Goal: Task Accomplishment & Management: Manage account settings

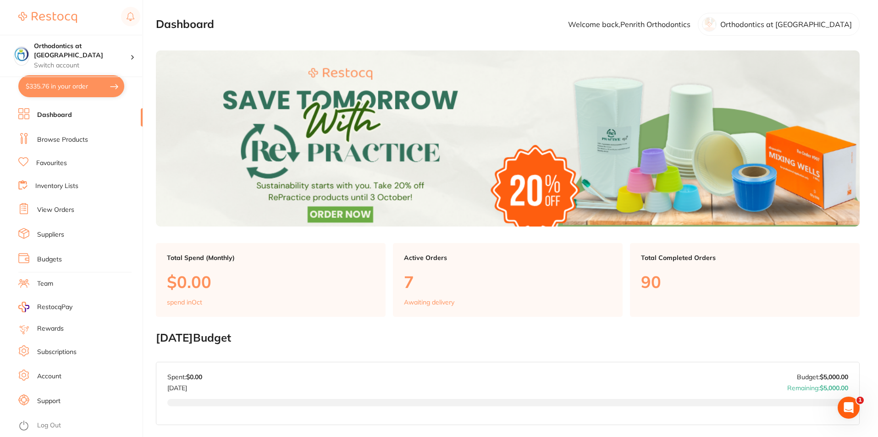
click at [79, 112] on li "Dashboard" at bounding box center [80, 115] width 124 height 14
click at [55, 115] on link "Dashboard" at bounding box center [54, 114] width 35 height 9
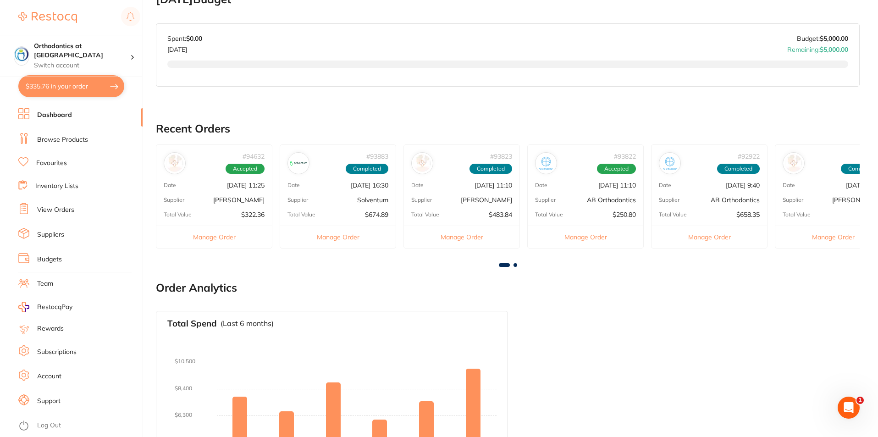
scroll to position [427, 0]
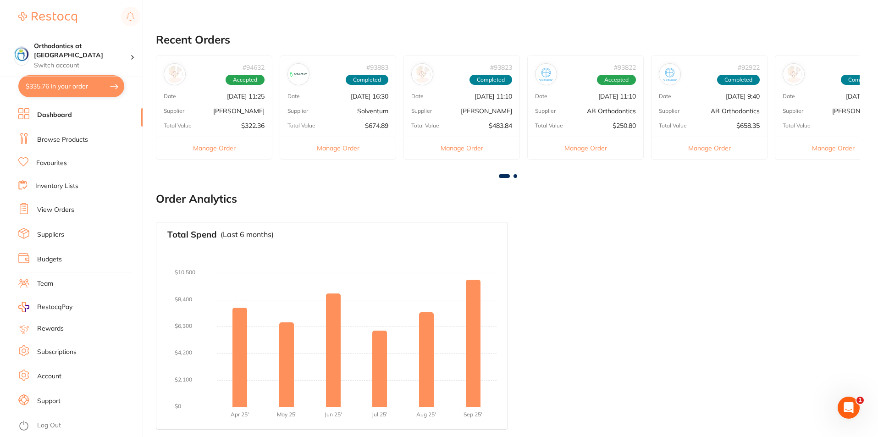
click at [86, 88] on button "$335.76 in your order" at bounding box center [71, 86] width 106 height 22
checkbox input "true"
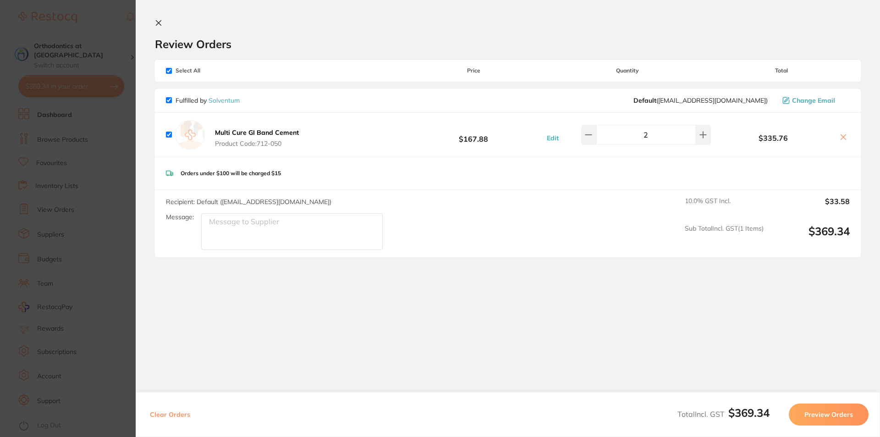
click at [155, 19] on section "Review Orders Your orders are being processed and we will notify you once we ha…" at bounding box center [508, 204] width 745 height 408
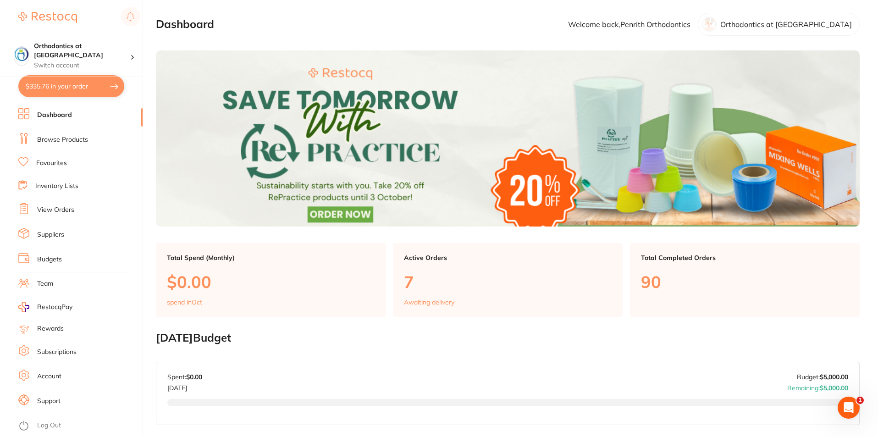
click at [96, 86] on button "$335.76 in your order" at bounding box center [71, 86] width 106 height 22
checkbox input "true"
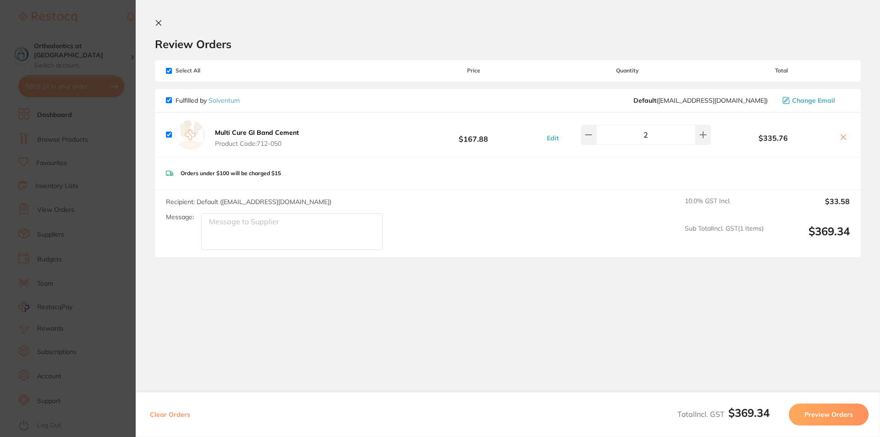
click at [159, 22] on icon at bounding box center [158, 22] width 7 height 7
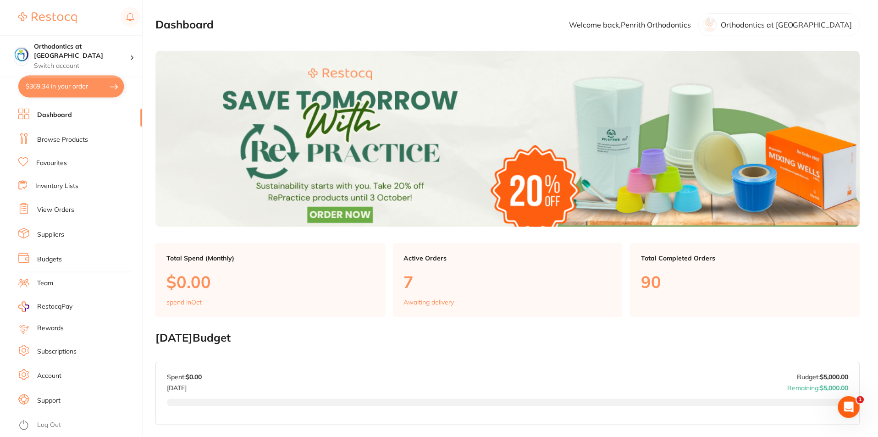
scroll to position [427, 0]
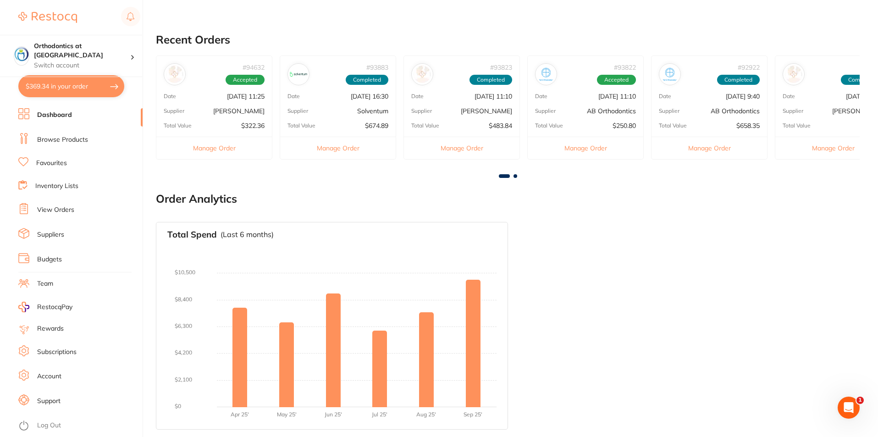
click at [85, 88] on button "$369.34 in your order" at bounding box center [71, 86] width 106 height 22
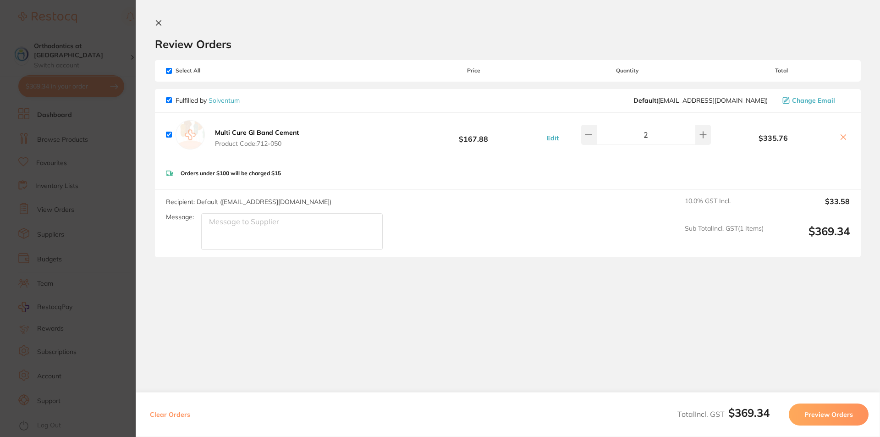
drag, startPoint x: 842, startPoint y: 137, endPoint x: 839, endPoint y: 132, distance: 5.3
click at [842, 137] on icon at bounding box center [843, 137] width 5 height 5
checkbox input "false"
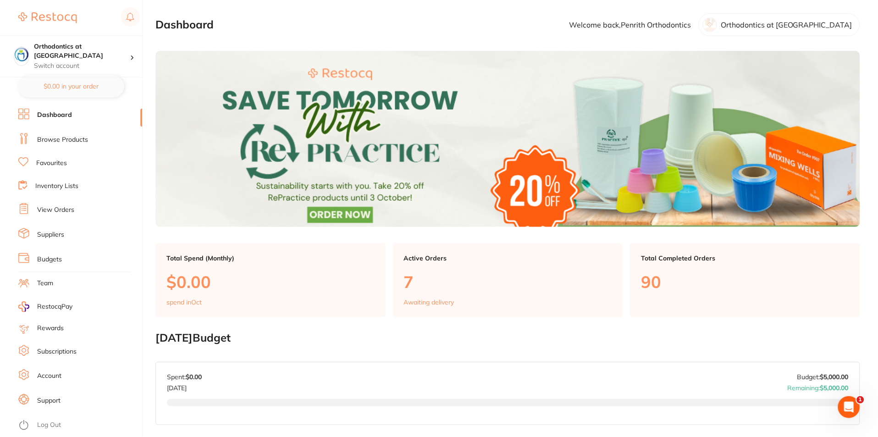
scroll to position [427, 0]
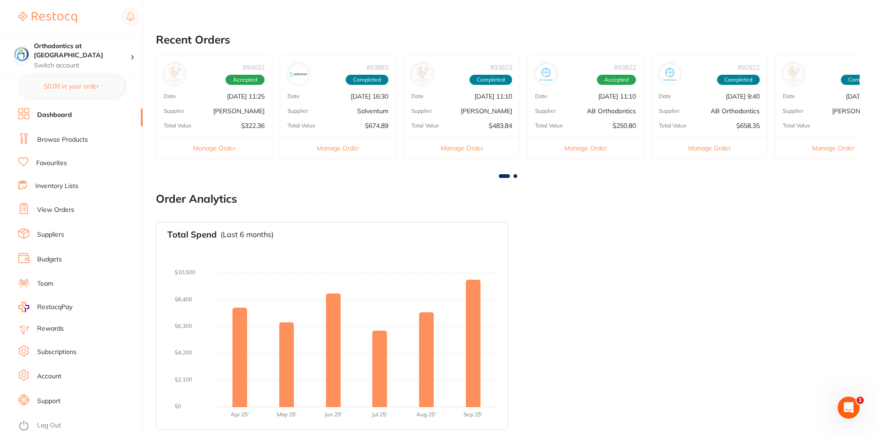
click at [68, 210] on link "View Orders" at bounding box center [55, 209] width 37 height 9
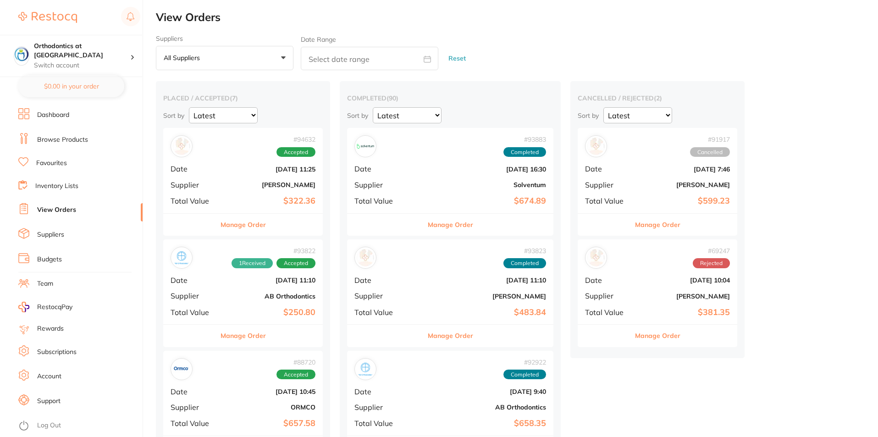
click at [66, 164] on link "Favourites" at bounding box center [51, 163] width 31 height 9
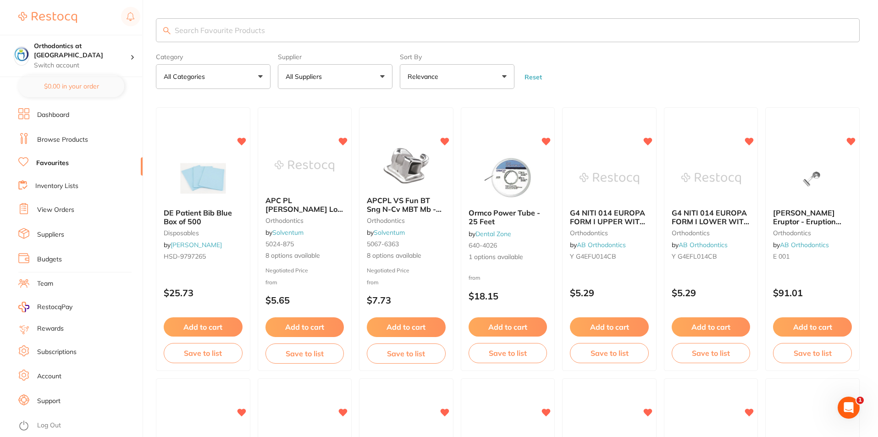
click at [381, 77] on button "All Suppliers" at bounding box center [335, 76] width 115 height 25
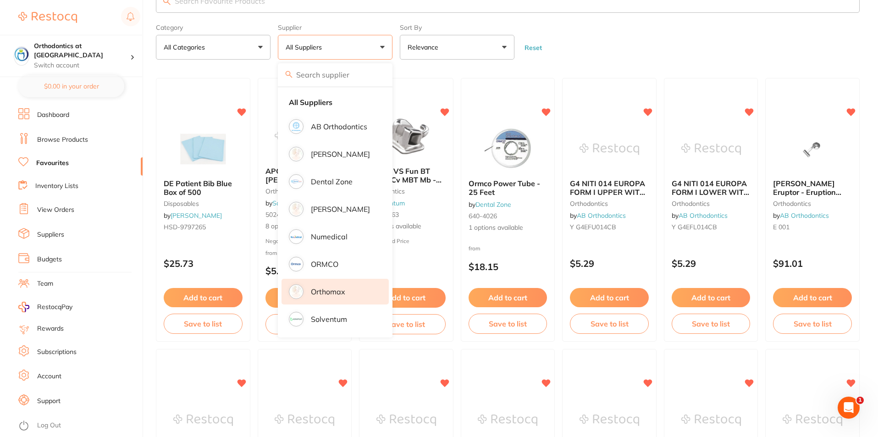
scroll to position [46, 0]
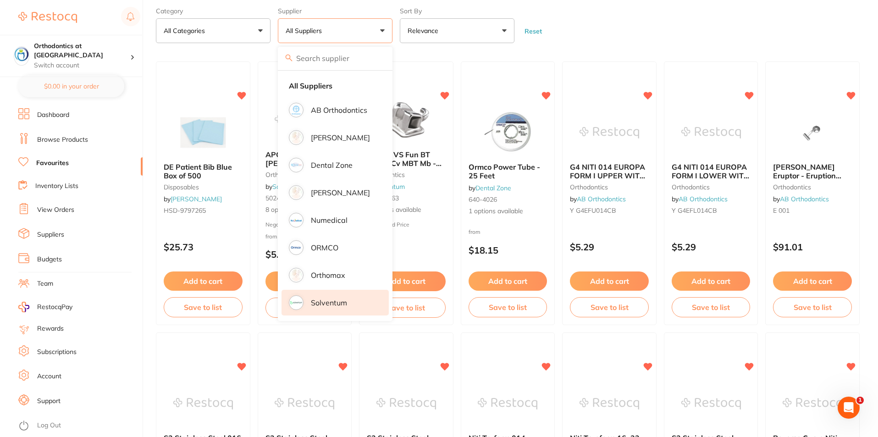
click at [327, 307] on p "Solventum" at bounding box center [329, 302] width 36 height 8
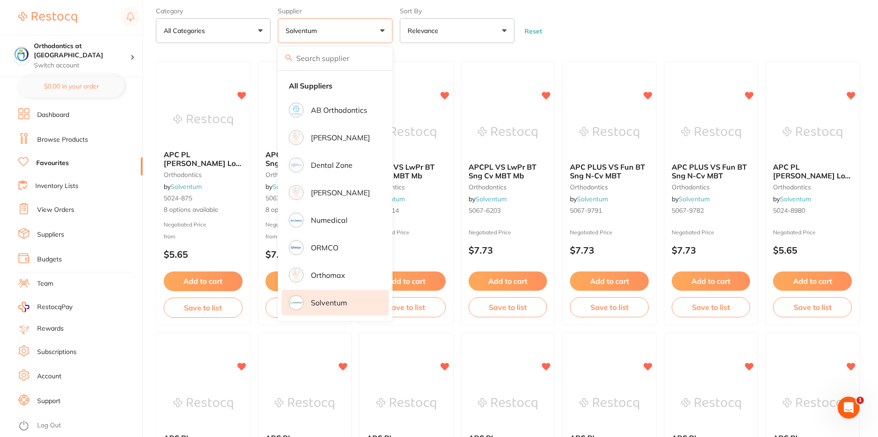
scroll to position [0, 0]
click at [327, 305] on p "Solventum" at bounding box center [329, 302] width 36 height 8
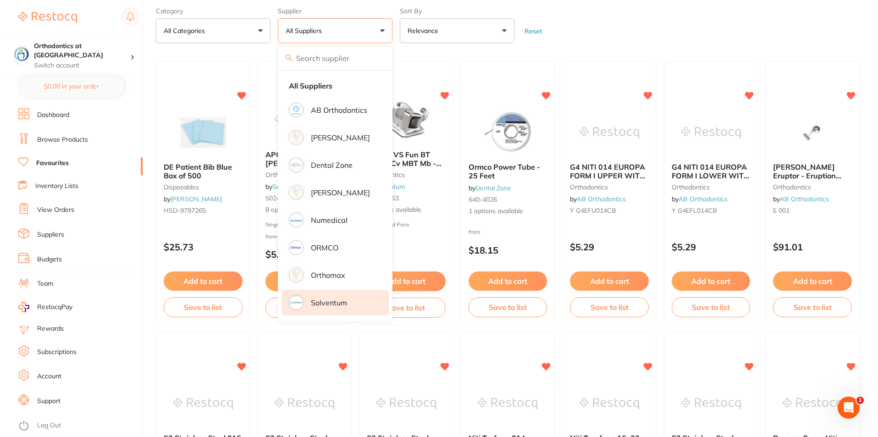
click at [329, 303] on p "Solventum" at bounding box center [329, 302] width 36 height 8
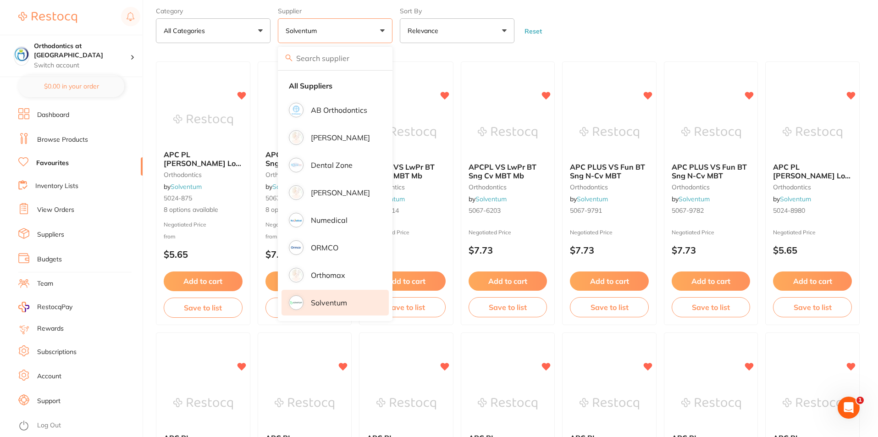
click at [620, 23] on form "Category All Categories All Categories orthodontics Clear Category false All Ca…" at bounding box center [508, 23] width 704 height 39
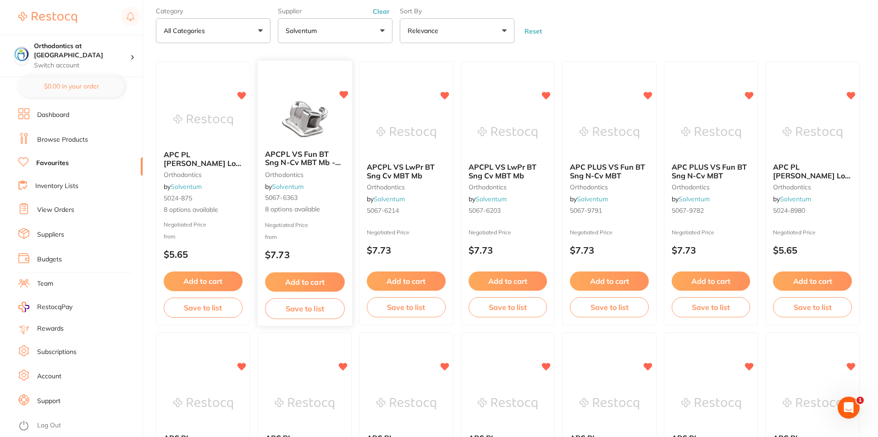
click at [300, 158] on span "APCPL VS Fun BT Sng N-Cv MBT Mb - 4/pk" at bounding box center [303, 162] width 76 height 26
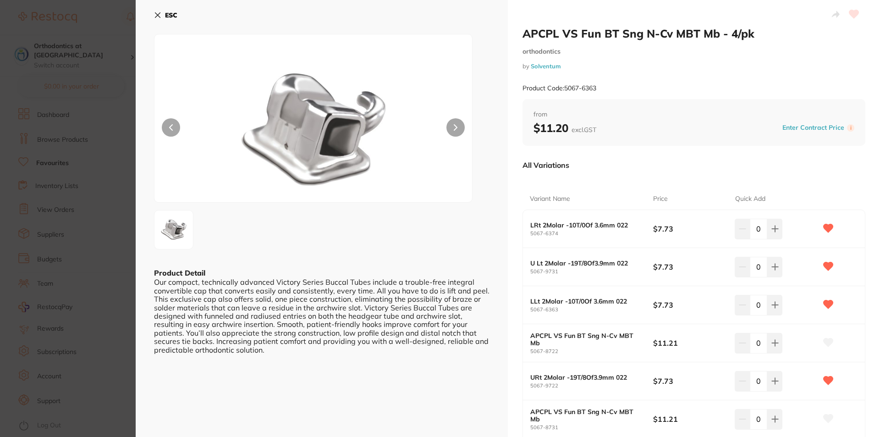
click at [158, 12] on icon at bounding box center [157, 14] width 7 height 7
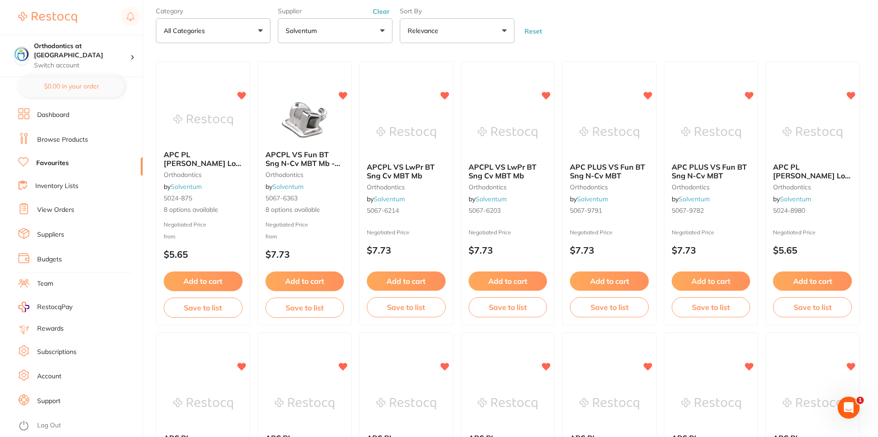
click at [36, 421] on li "Log Out" at bounding box center [78, 426] width 121 height 14
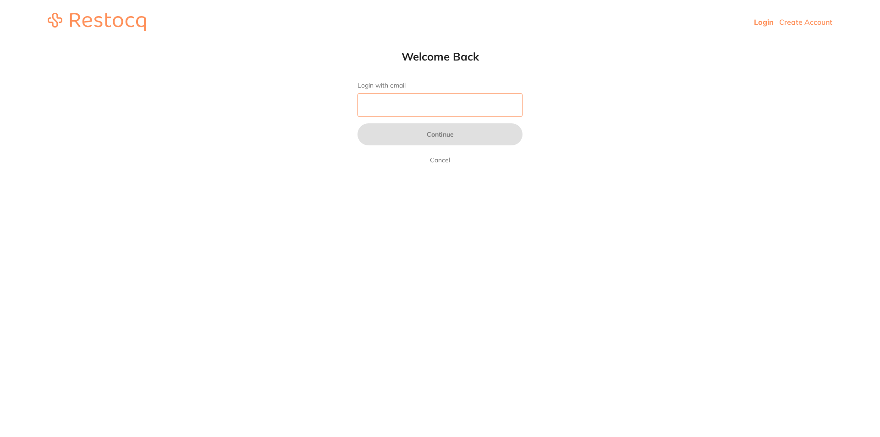
click at [392, 105] on input "Login with email" at bounding box center [440, 105] width 165 height 24
type input "[EMAIL_ADDRESS][DOMAIN_NAME]"
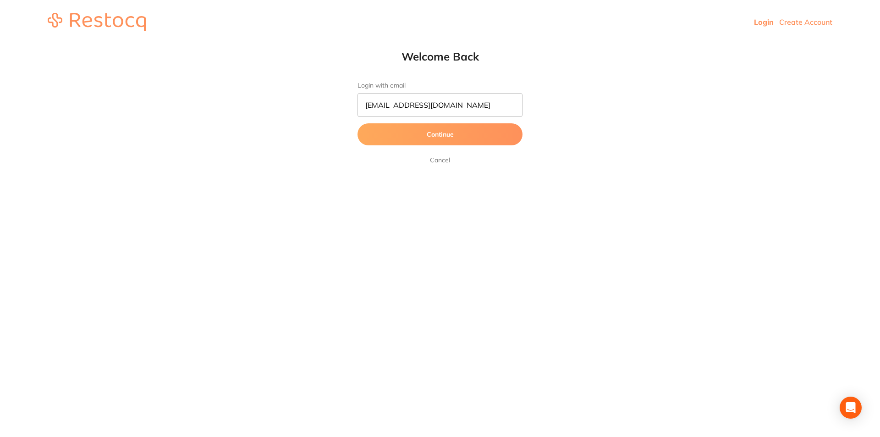
click at [442, 136] on button "Continue" at bounding box center [440, 134] width 165 height 22
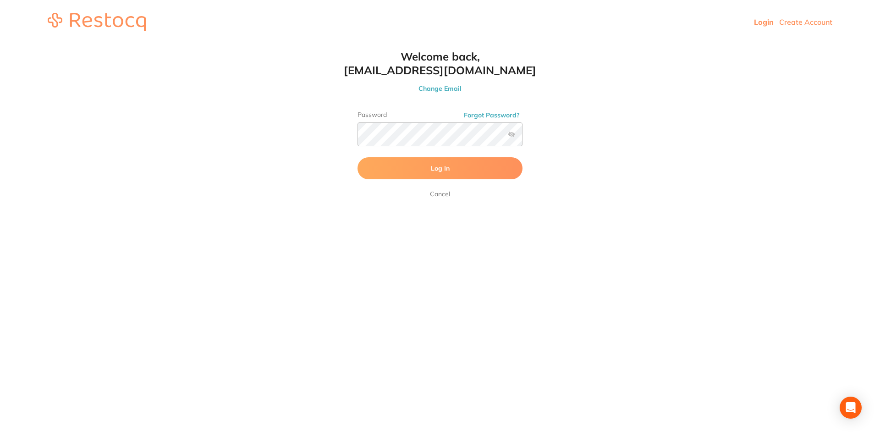
click at [381, 160] on button "Log In" at bounding box center [440, 168] width 165 height 22
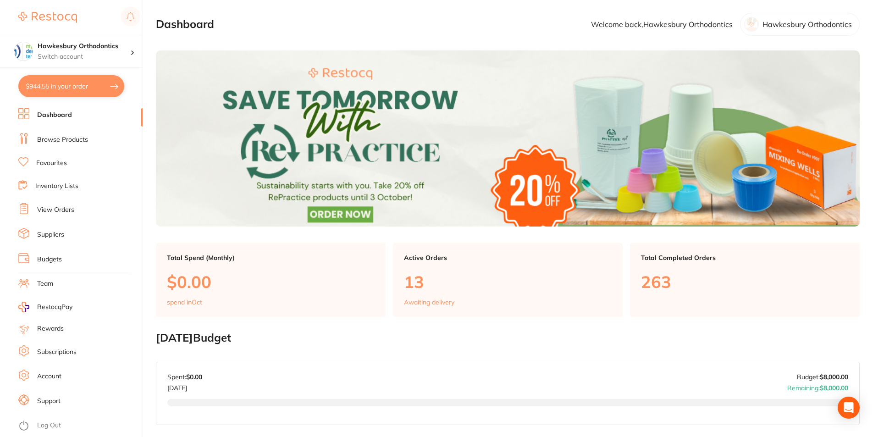
click at [80, 83] on button "$944.55 in your order" at bounding box center [71, 86] width 106 height 22
checkbox input "true"
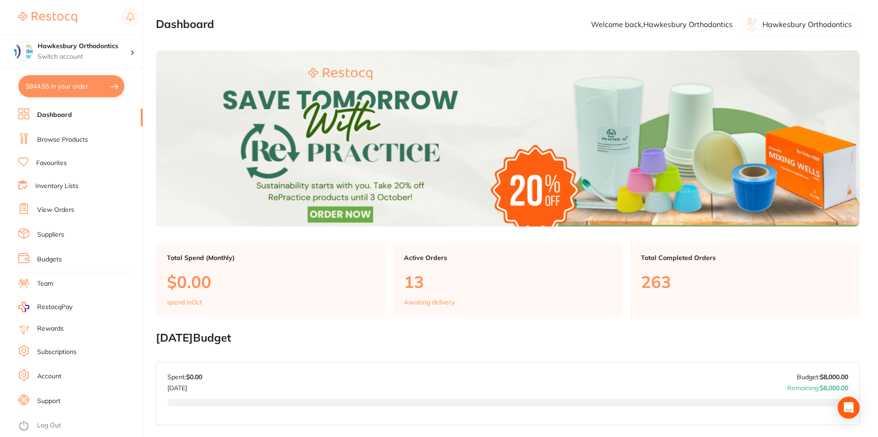
checkbox input "true"
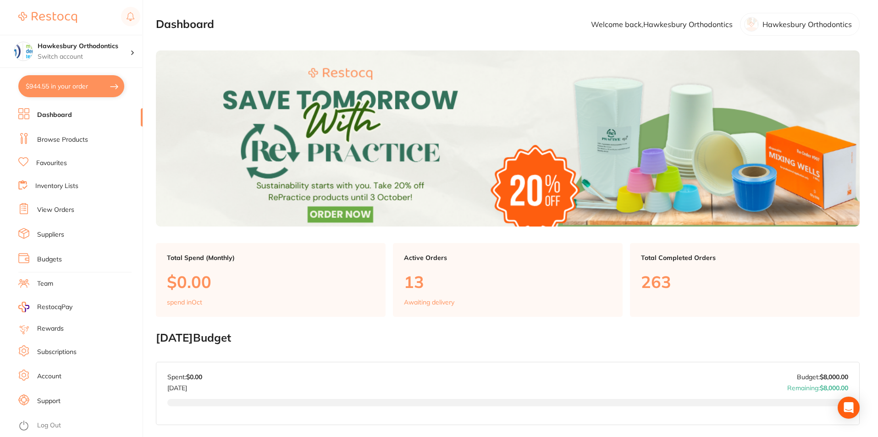
checkbox input "true"
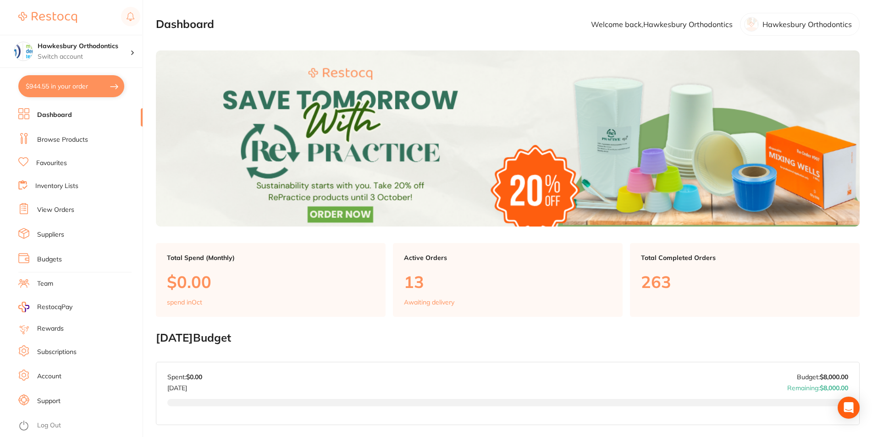
checkbox input "true"
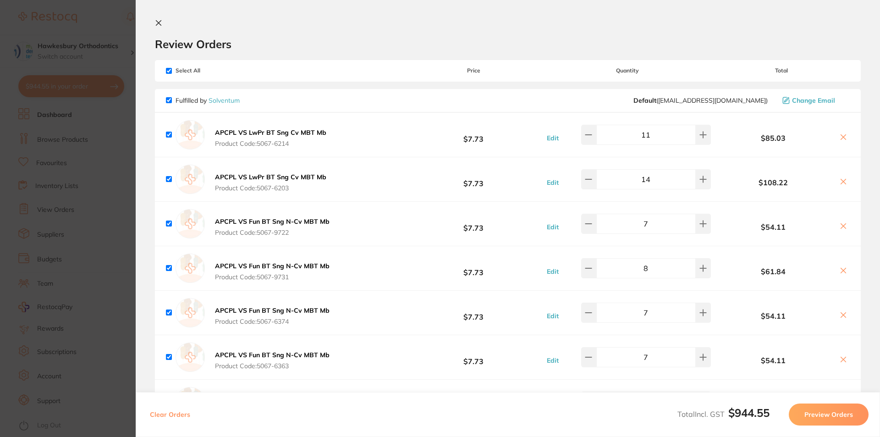
click at [159, 22] on icon at bounding box center [158, 23] width 5 height 5
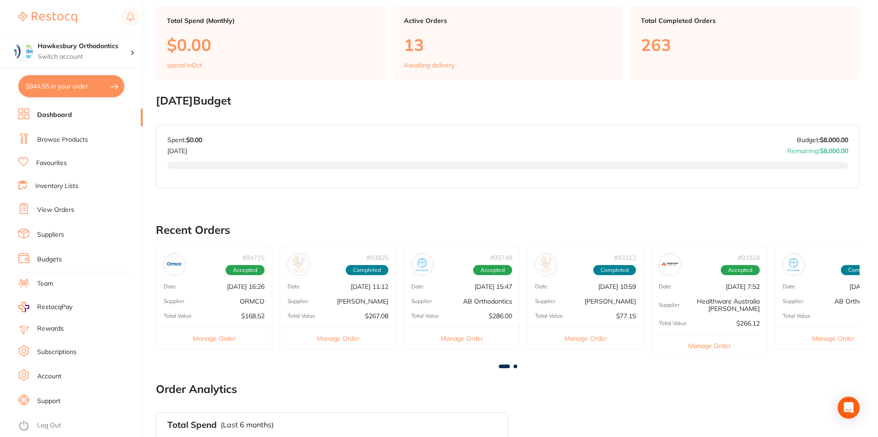
scroll to position [367, 0]
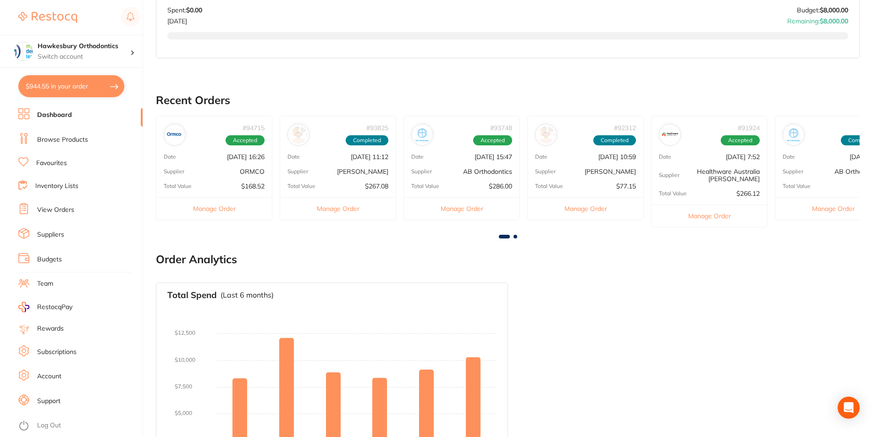
click at [221, 205] on button "Manage Order" at bounding box center [214, 208] width 116 height 22
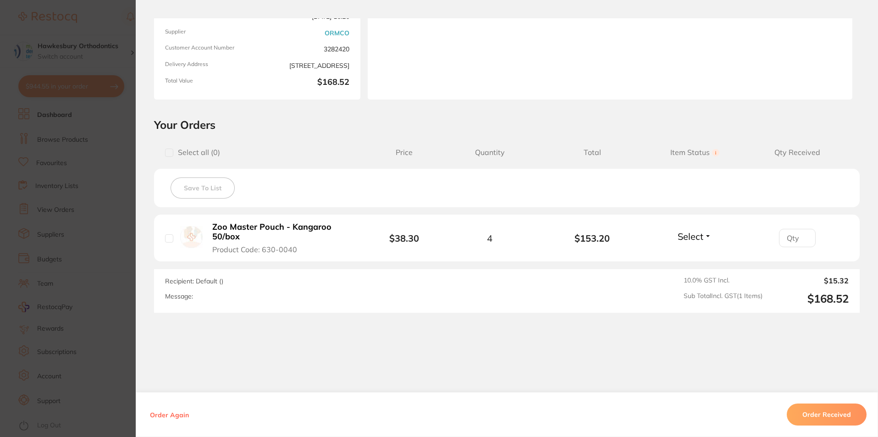
scroll to position [120, 0]
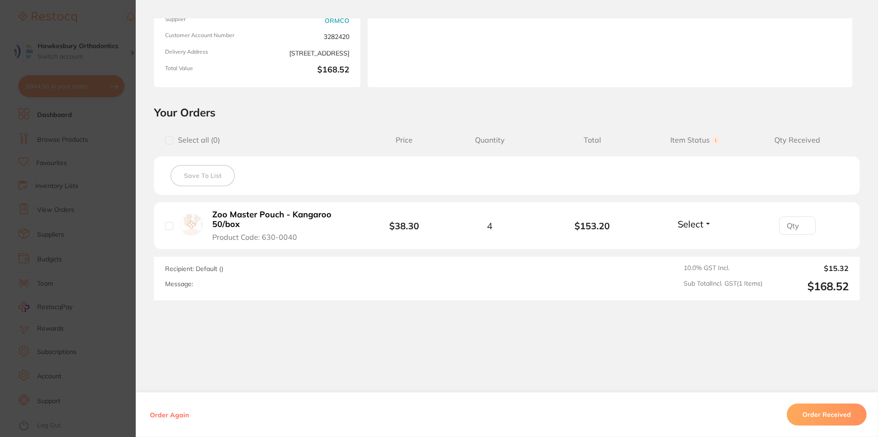
click at [706, 225] on button "Select" at bounding box center [694, 223] width 39 height 11
click at [696, 243] on span "Received" at bounding box center [694, 243] width 23 height 7
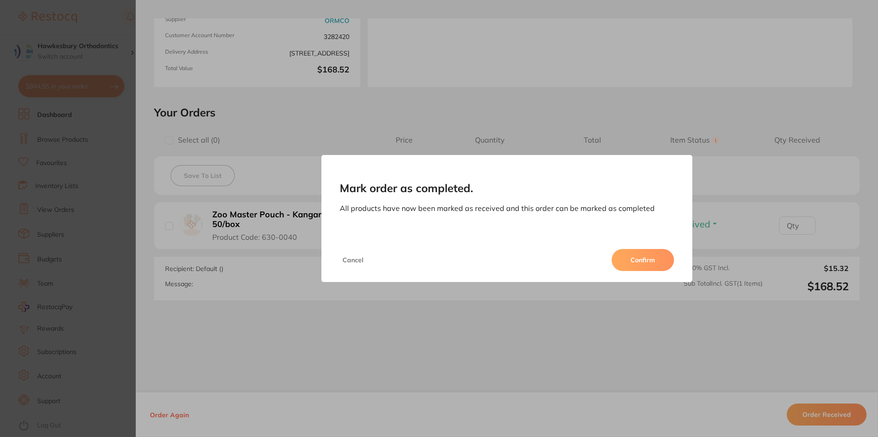
click at [648, 263] on button "Confirm" at bounding box center [643, 260] width 62 height 22
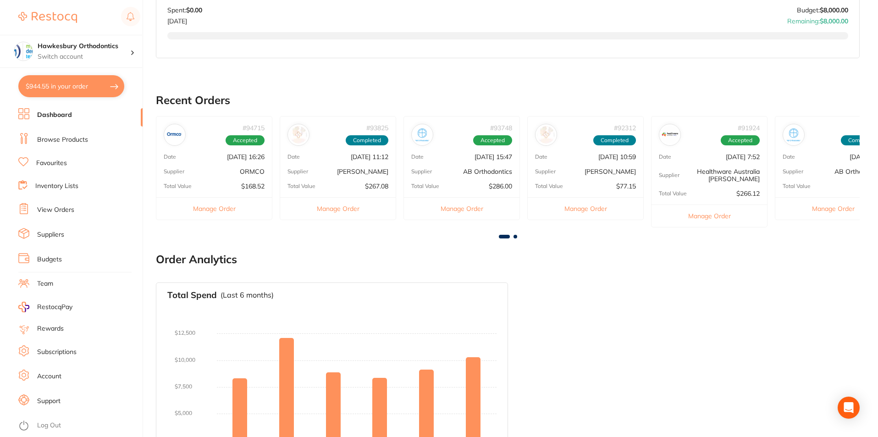
click at [463, 207] on button "Manage Order" at bounding box center [462, 208] width 116 height 22
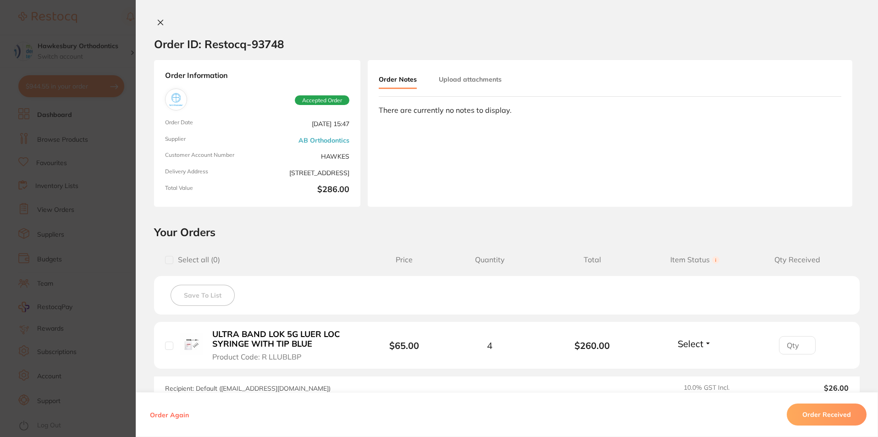
scroll to position [138, 0]
click at [158, 21] on icon at bounding box center [160, 22] width 5 height 5
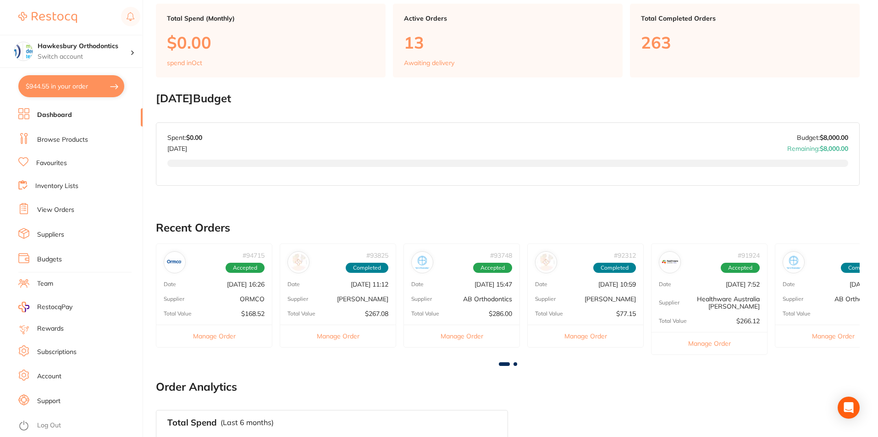
scroll to position [275, 0]
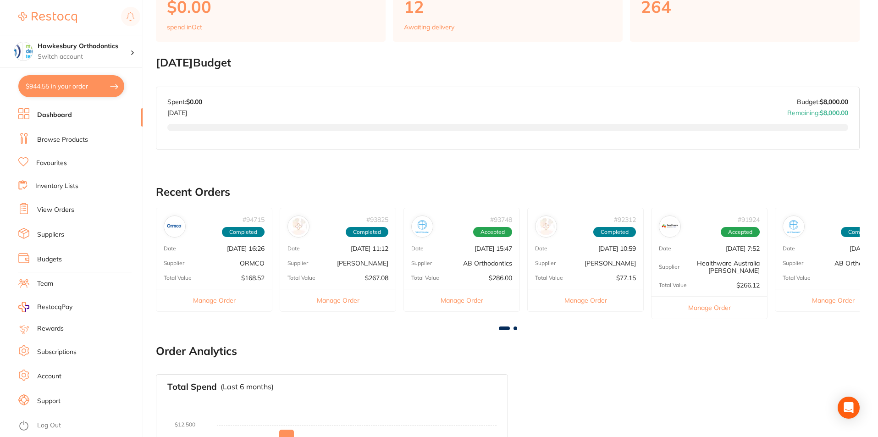
click at [716, 306] on button "Manage Order" at bounding box center [709, 307] width 116 height 22
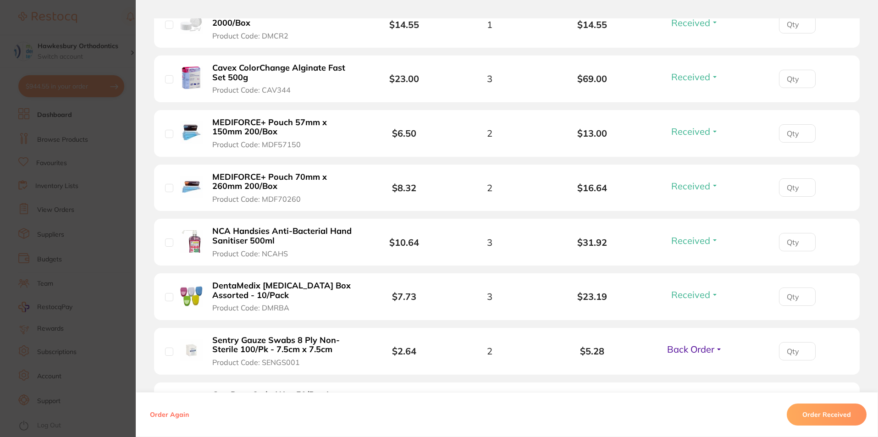
scroll to position [367, 0]
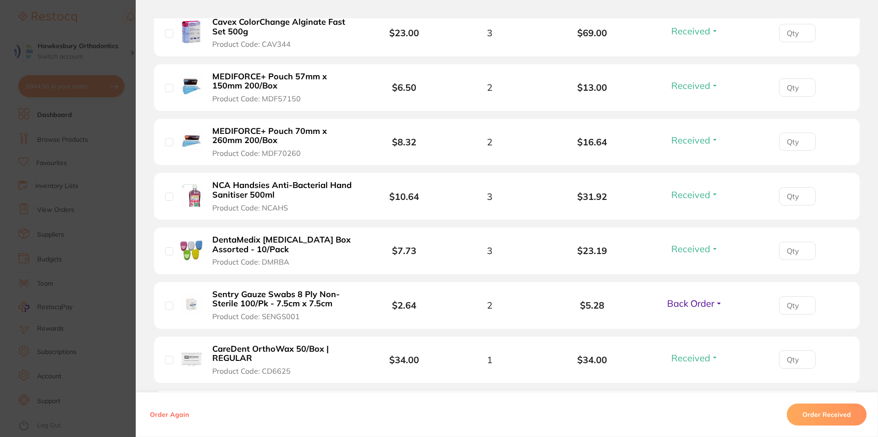
click at [704, 302] on span "Back Order" at bounding box center [690, 303] width 47 height 11
click at [694, 321] on li "Sentry Gauze Swabs 8 Ply Non-Sterile 100/Pk - 7.5cm x 7.5cm Product Code: SENGS…" at bounding box center [507, 305] width 706 height 47
click at [706, 306] on span "Back Order" at bounding box center [690, 303] width 47 height 11
click at [692, 323] on span "Received" at bounding box center [694, 323] width 23 height 7
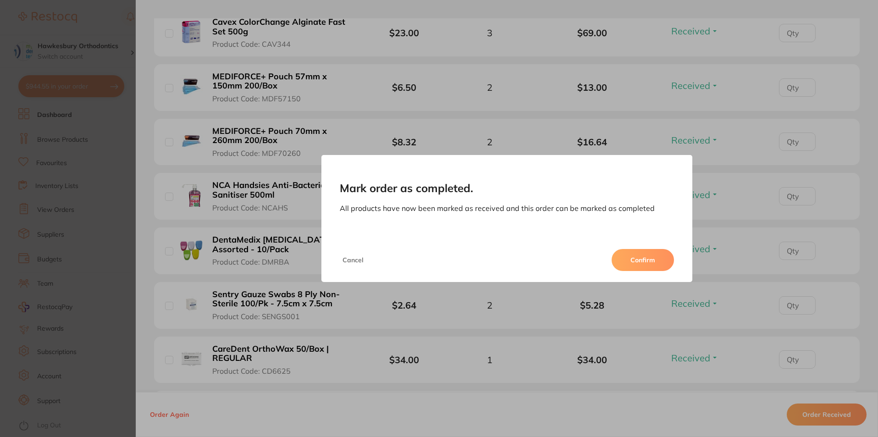
click at [637, 262] on button "Confirm" at bounding box center [643, 260] width 62 height 22
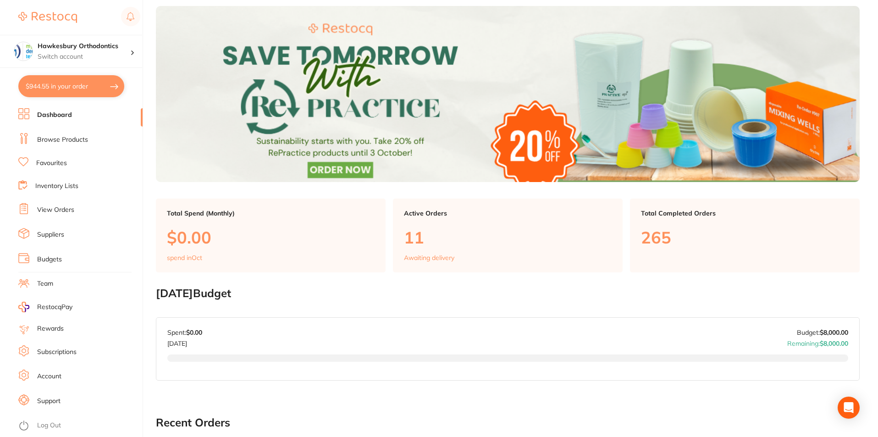
scroll to position [0, 0]
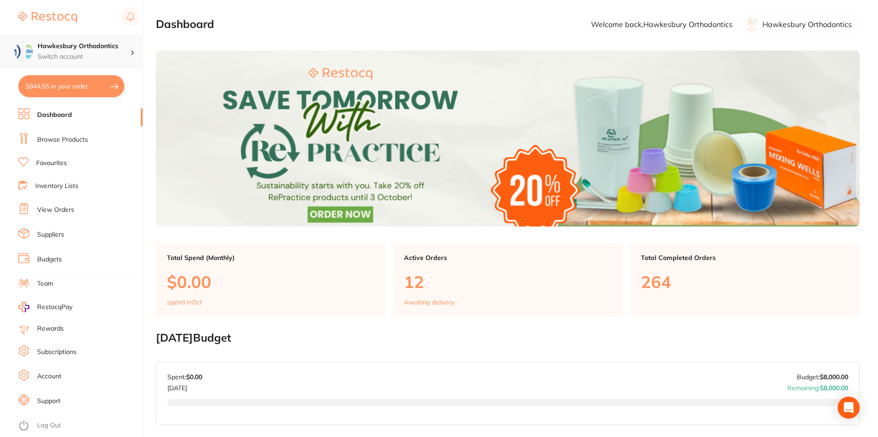
click at [85, 50] on h4 "Hawkesbury Orthodontics" at bounding box center [84, 46] width 93 height 9
click at [103, 116] on li "Dashboard" at bounding box center [80, 115] width 124 height 14
click at [72, 137] on link "Browse Products" at bounding box center [62, 139] width 51 height 9
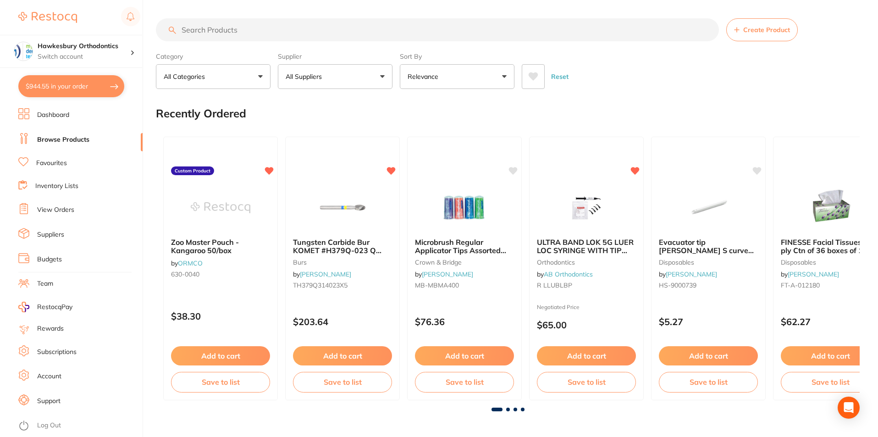
click at [202, 29] on input "search" at bounding box center [437, 29] width 563 height 23
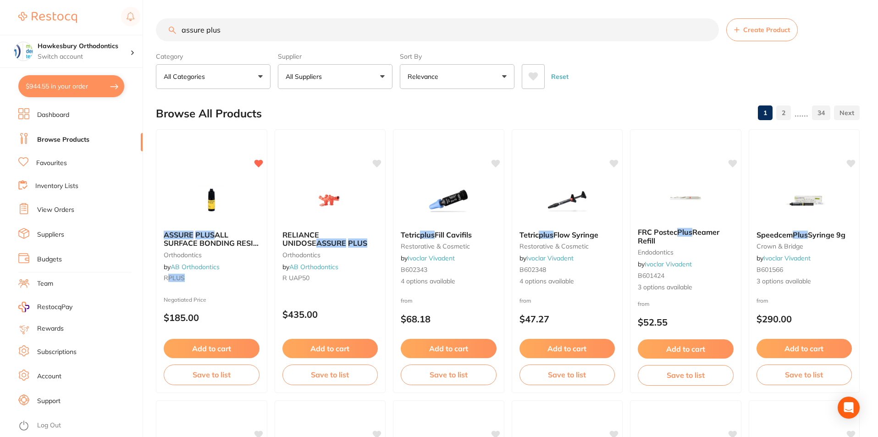
type input "assure plus"
